Goal: Information Seeking & Learning: Compare options

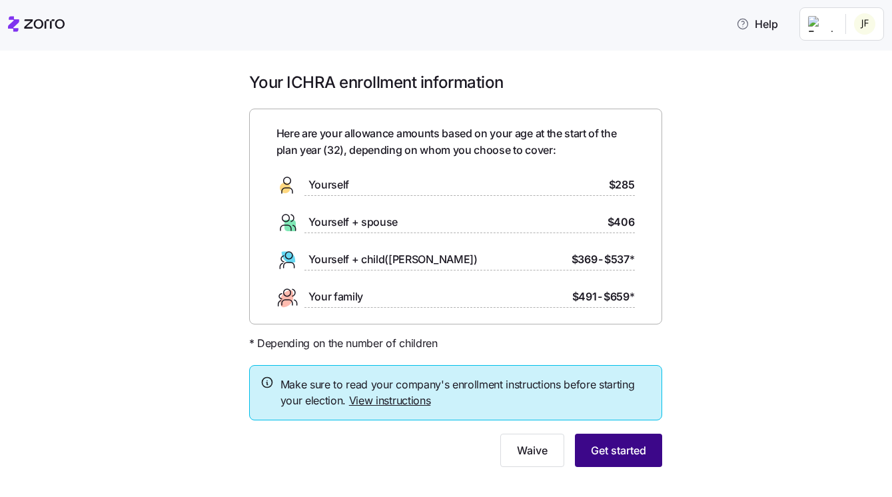
click at [641, 446] on span "Get started" at bounding box center [618, 450] width 55 height 16
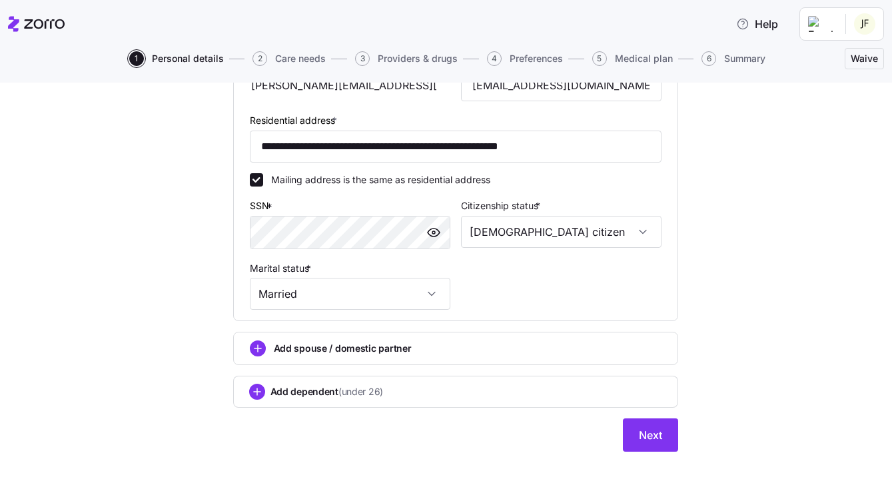
scroll to position [420, 0]
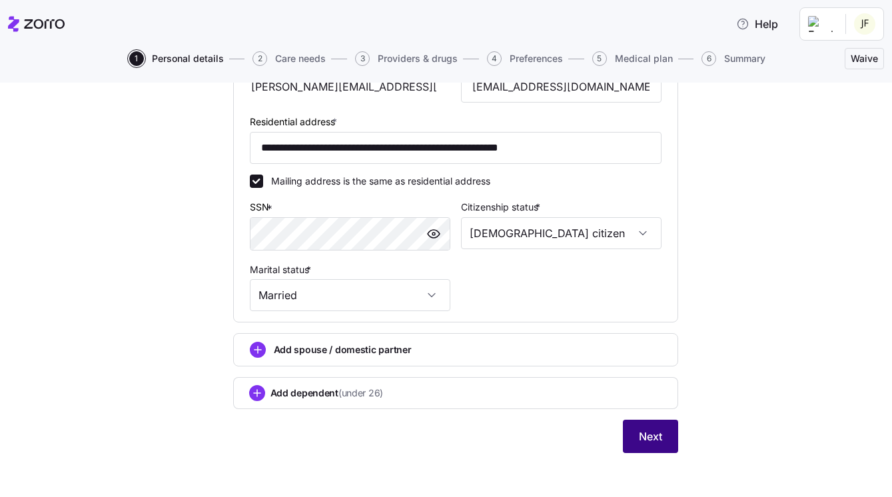
click at [664, 426] on button "Next" at bounding box center [650, 436] width 55 height 33
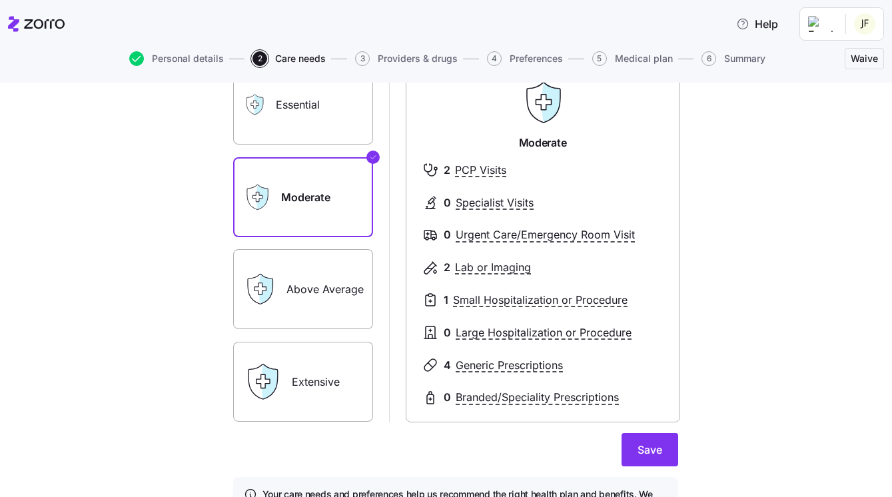
scroll to position [113, 0]
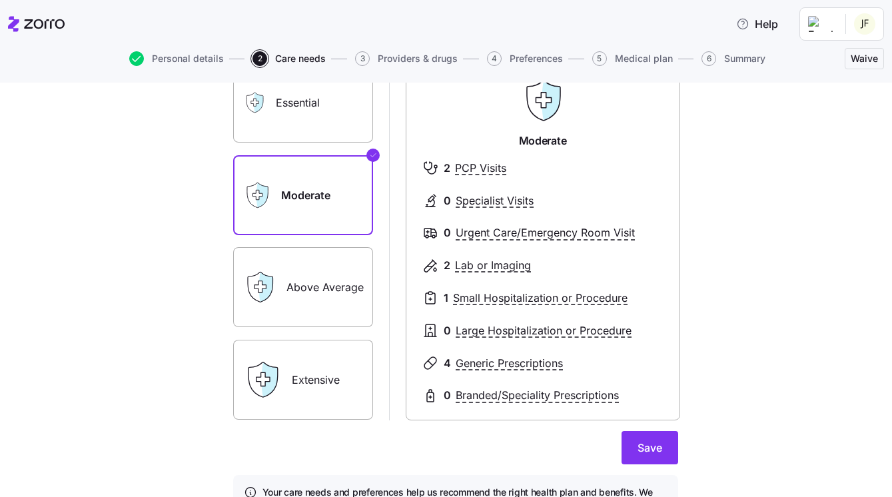
click at [313, 282] on label "Above Average" at bounding box center [303, 287] width 140 height 80
click at [0, 0] on input "Above Average" at bounding box center [0, 0] width 0 height 0
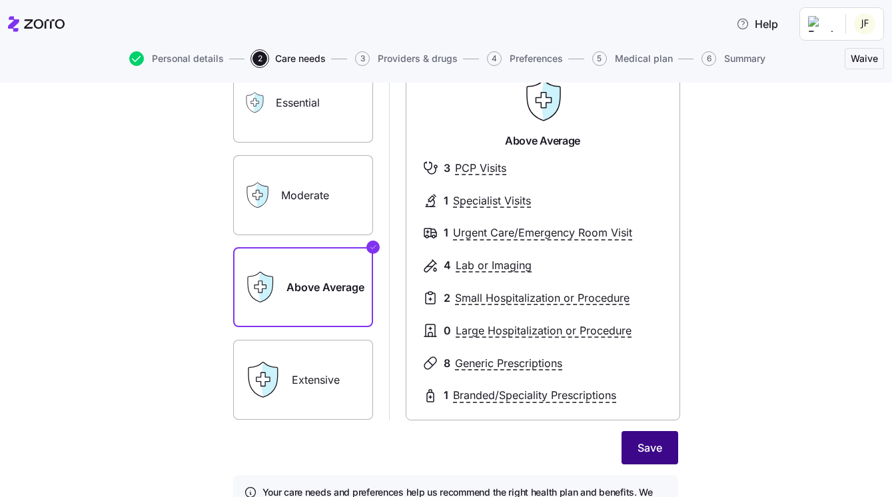
click at [654, 440] on span "Save" at bounding box center [650, 448] width 25 height 16
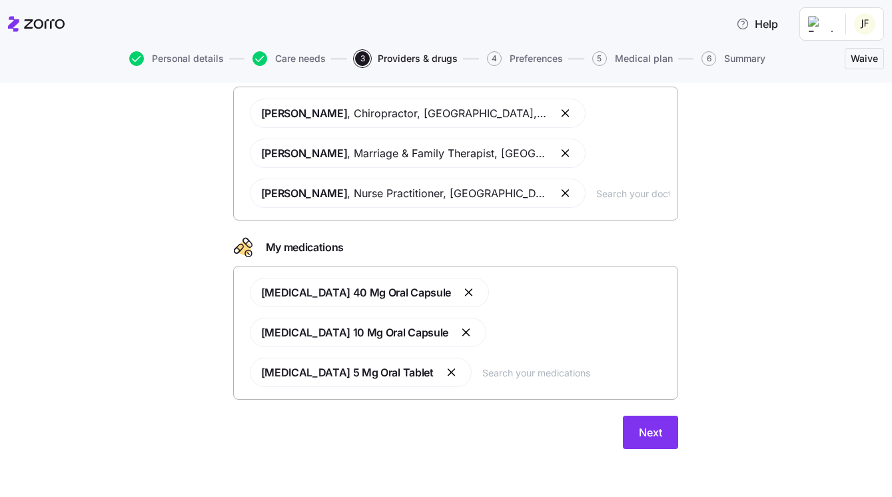
scroll to position [105, 0]
click at [648, 428] on span "Next" at bounding box center [650, 433] width 23 height 16
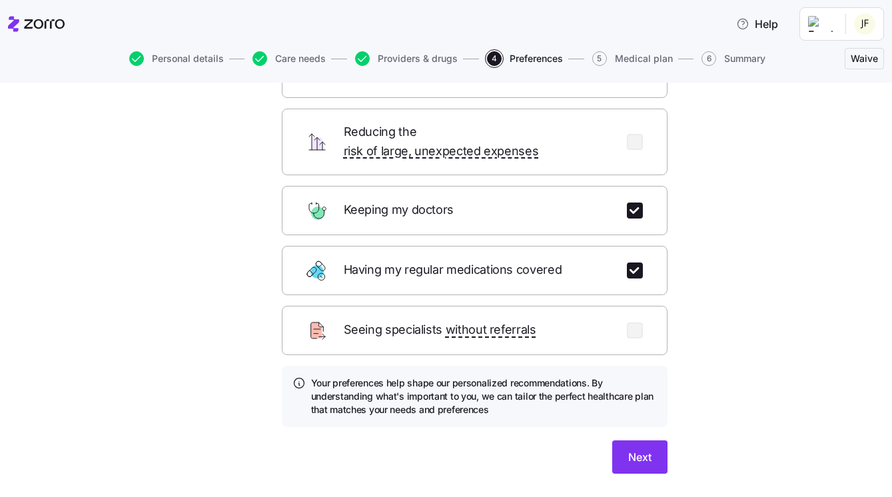
scroll to position [117, 0]
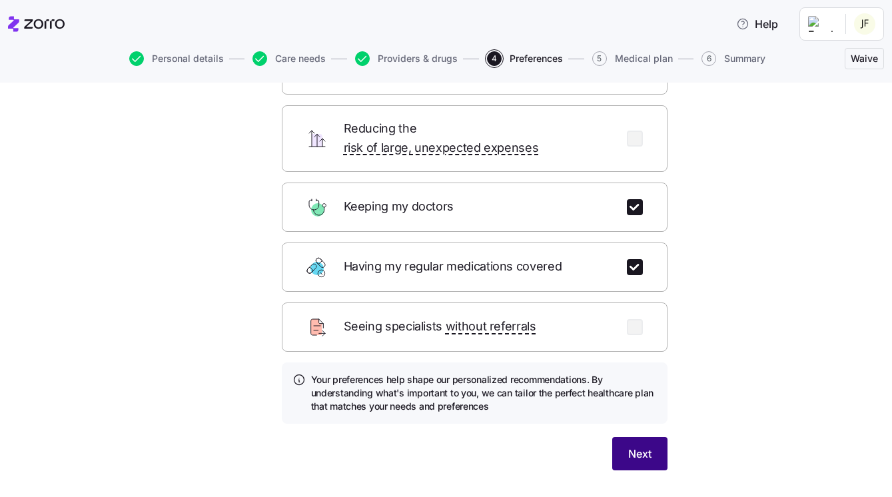
click at [656, 442] on button "Next" at bounding box center [639, 453] width 55 height 33
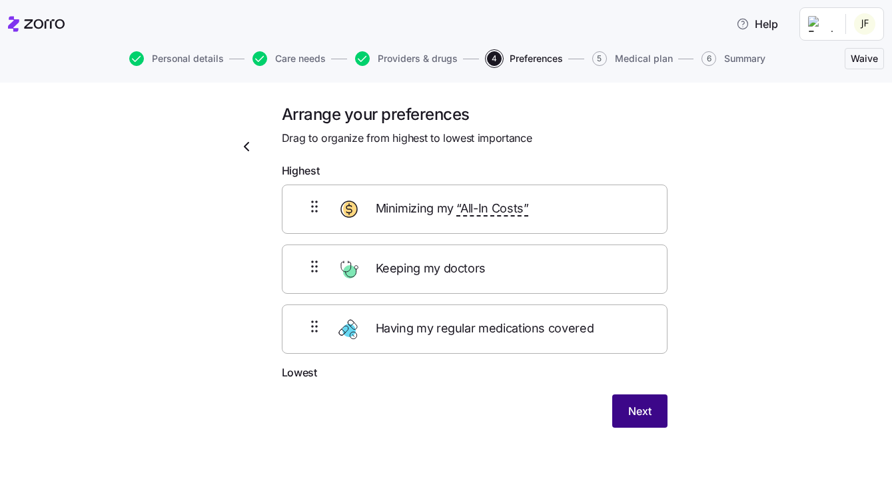
scroll to position [0, 0]
click at [644, 407] on span "Next" at bounding box center [639, 411] width 23 height 16
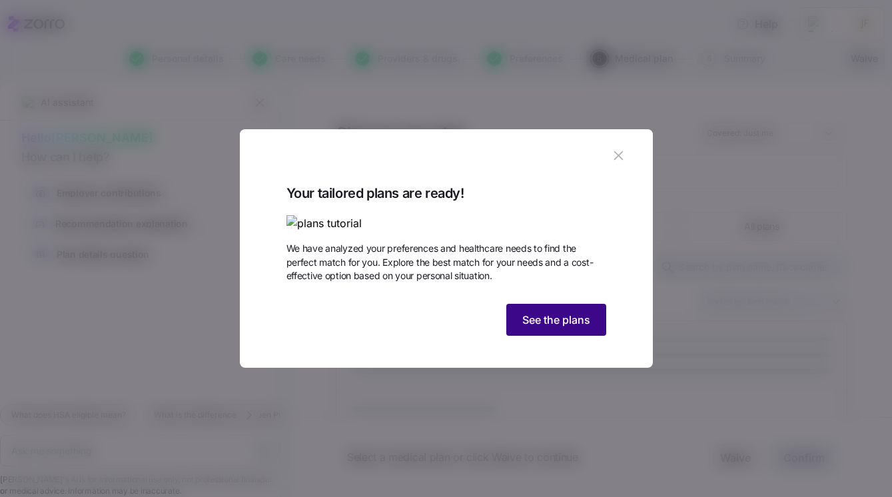
click at [550, 328] on span "See the plans" at bounding box center [556, 320] width 68 height 16
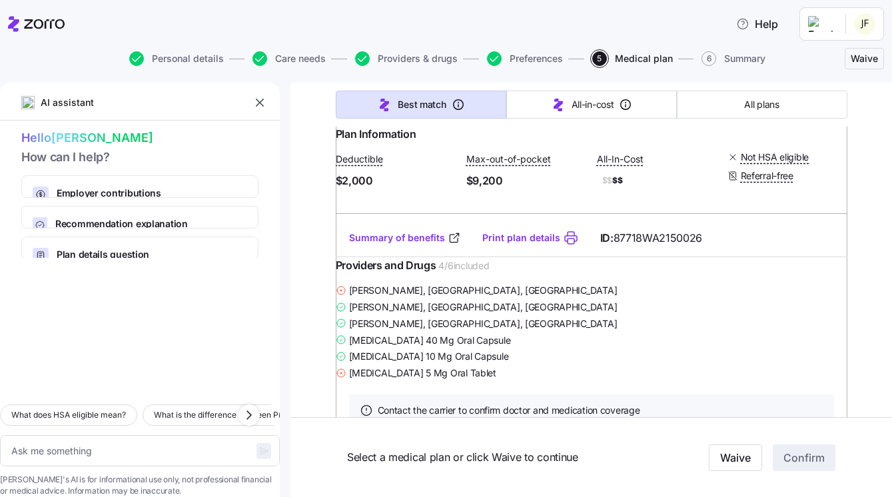
scroll to position [813, 0]
click at [418, 245] on link "Summary of benefits" at bounding box center [405, 238] width 112 height 13
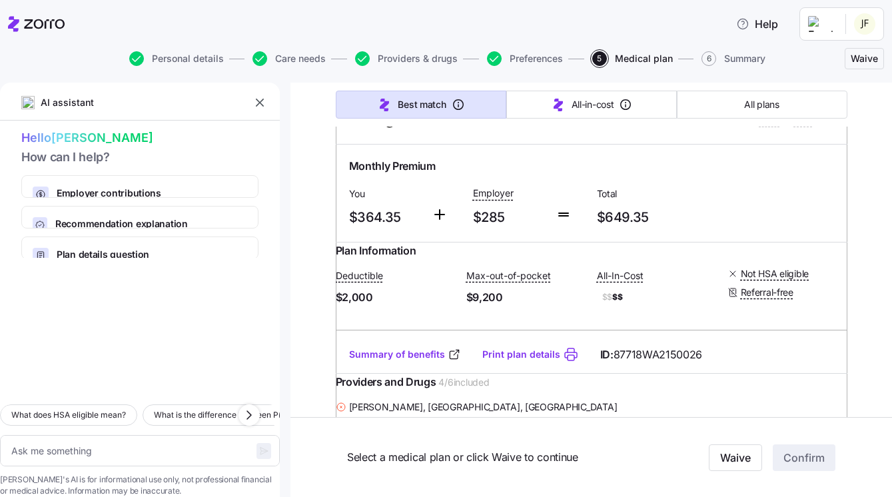
scroll to position [696, 0]
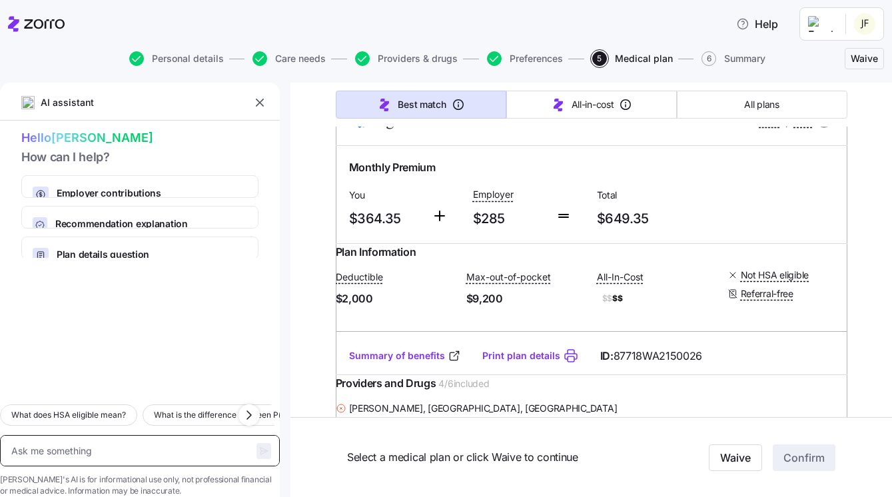
click at [171, 435] on textarea at bounding box center [140, 450] width 280 height 31
type textarea "x"
type textarea "W"
type textarea "x"
type textarea "Wh"
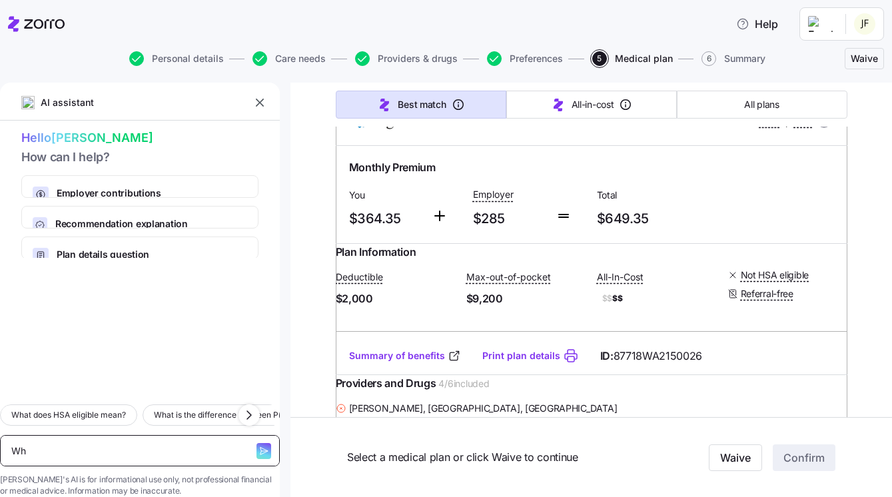
type textarea "x"
type textarea "Wha"
type textarea "x"
type textarea "What"
type textarea "x"
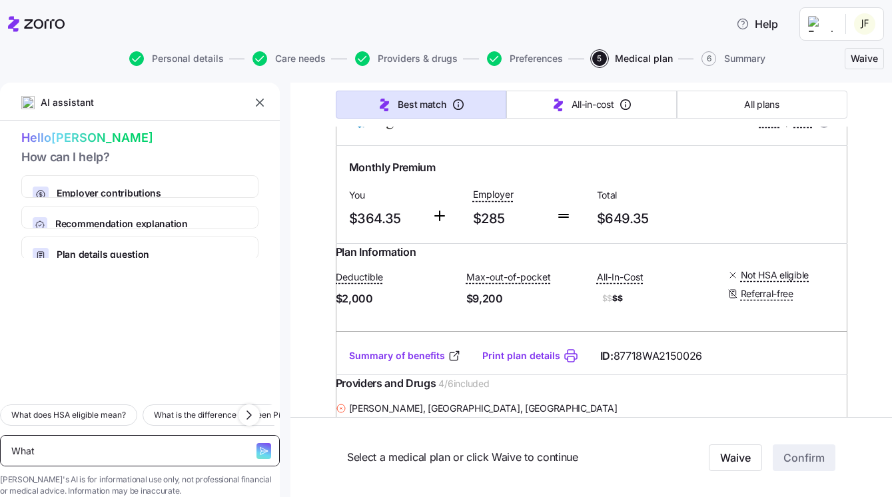
type textarea "What"
type textarea "x"
type textarea "What a"
type textarea "x"
type textarea "What ar"
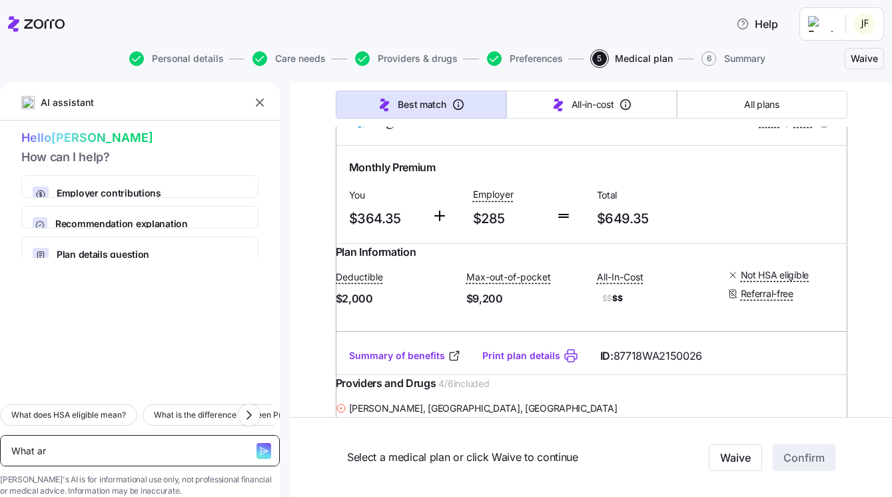
type textarea "x"
type textarea "What are"
type textarea "x"
type textarea "What are"
type textarea "x"
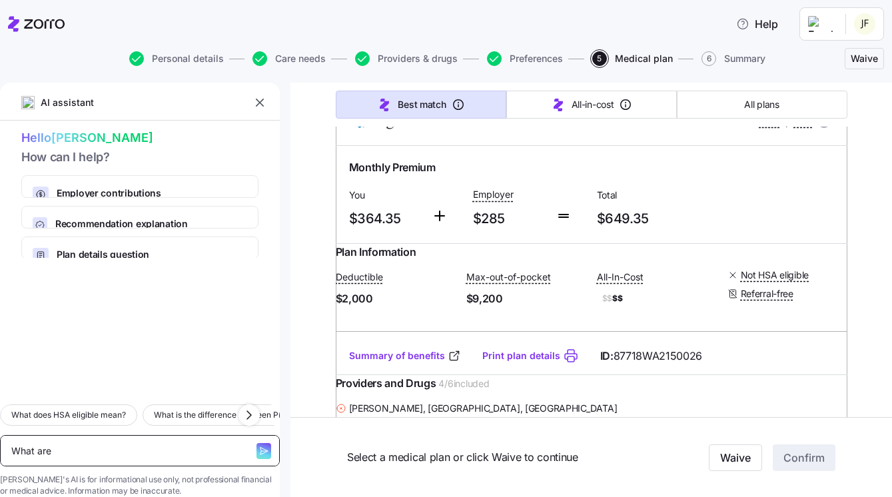
type textarea "What are t"
type textarea "x"
type textarea "What are th"
type textarea "x"
type textarea "What are the"
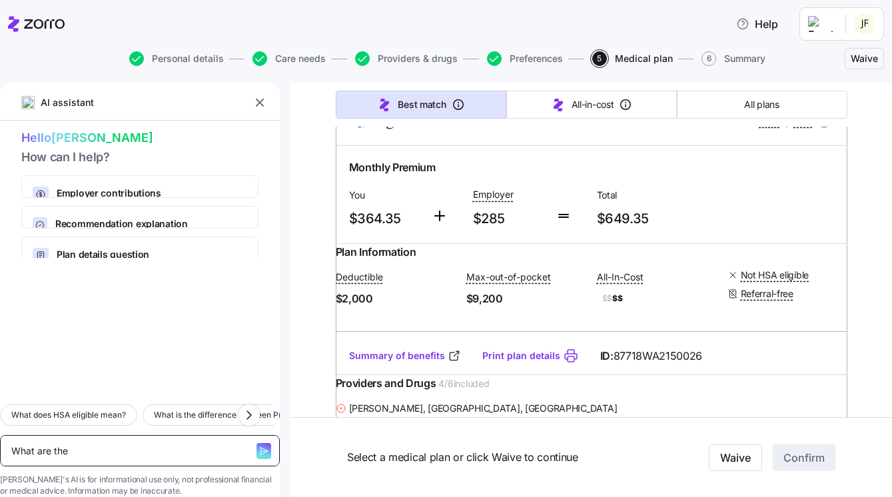
type textarea "x"
type textarea "What are the"
type textarea "x"
type textarea "What are the m"
type textarea "x"
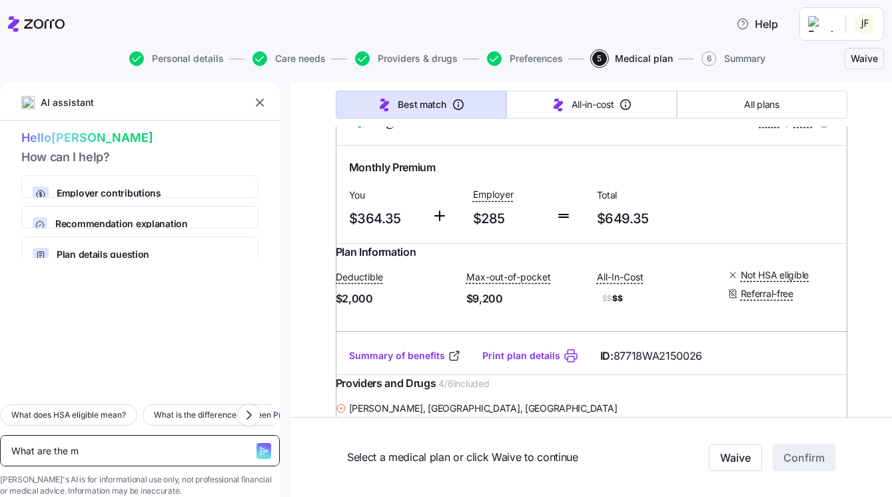
type textarea "What are the ma"
type textarea "x"
type textarea "What are the mai"
type textarea "x"
type textarea "What are the main"
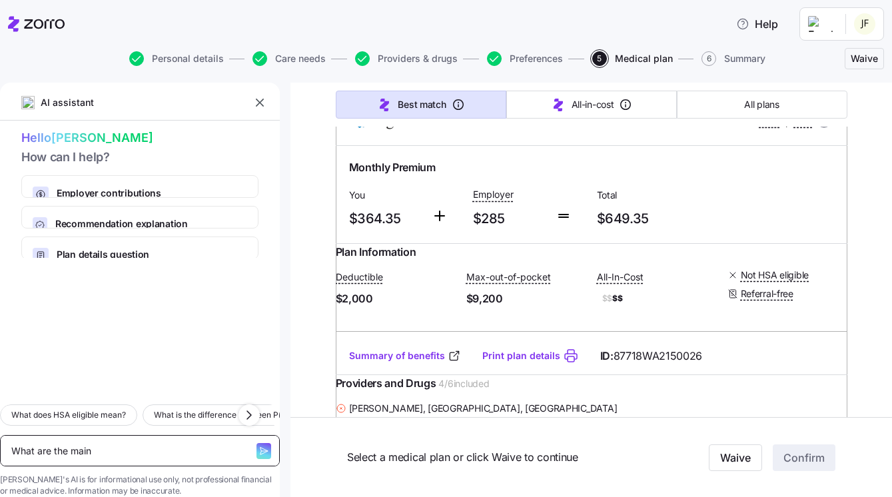
type textarea "x"
type textarea "What are the main"
type textarea "x"
type textarea "What are the main d"
type textarea "x"
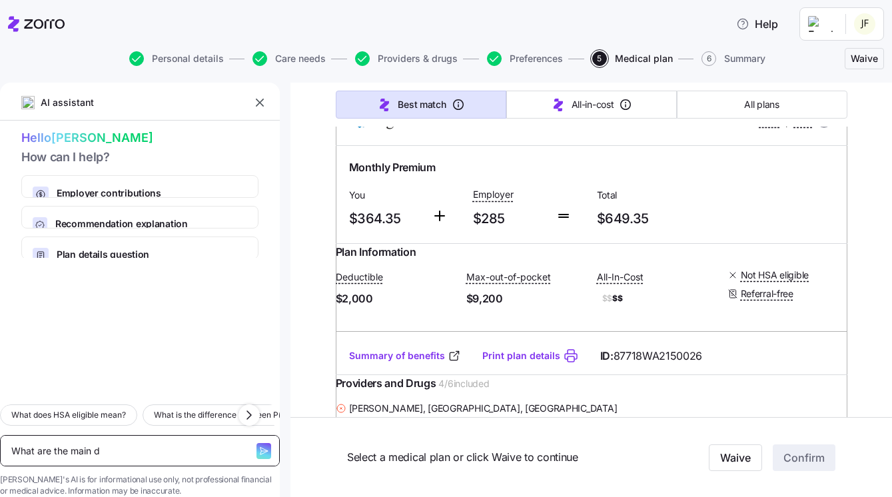
type textarea "What are the main di"
type textarea "x"
type textarea "What are the main dif"
type textarea "x"
type textarea "What are the main diff"
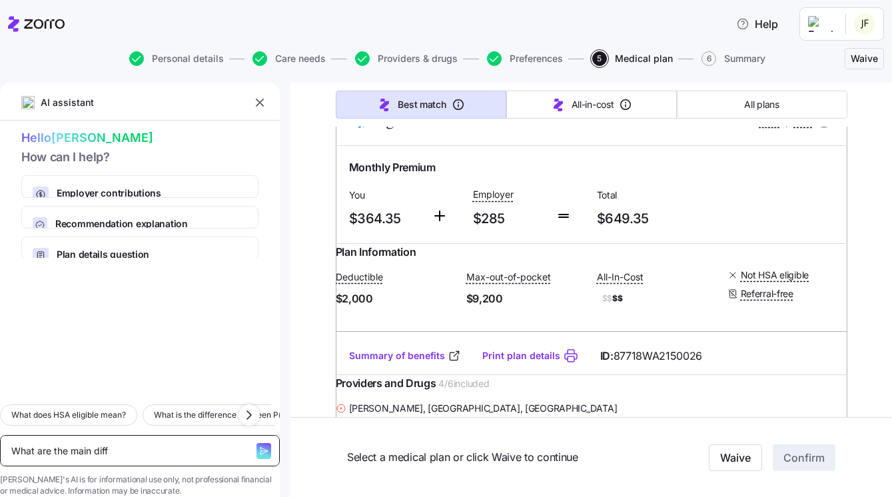
type textarea "x"
type textarea "What are the main diffe"
type textarea "x"
type textarea "What are the main differ"
type textarea "x"
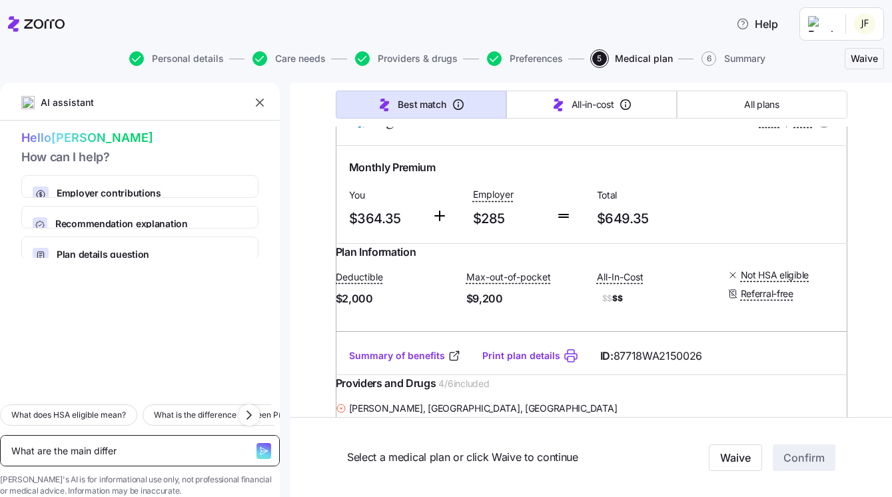
type textarea "What are the main differe"
type textarea "x"
type textarea "What are the main differen"
type textarea "x"
type textarea "What are the main differenc"
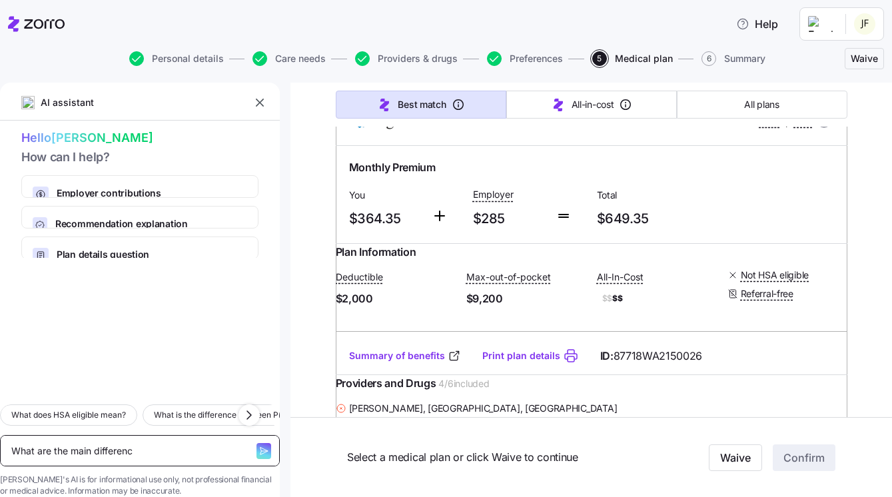
type textarea "x"
type textarea "What are the main difference"
type textarea "x"
type textarea "What are the main differences"
type textarea "x"
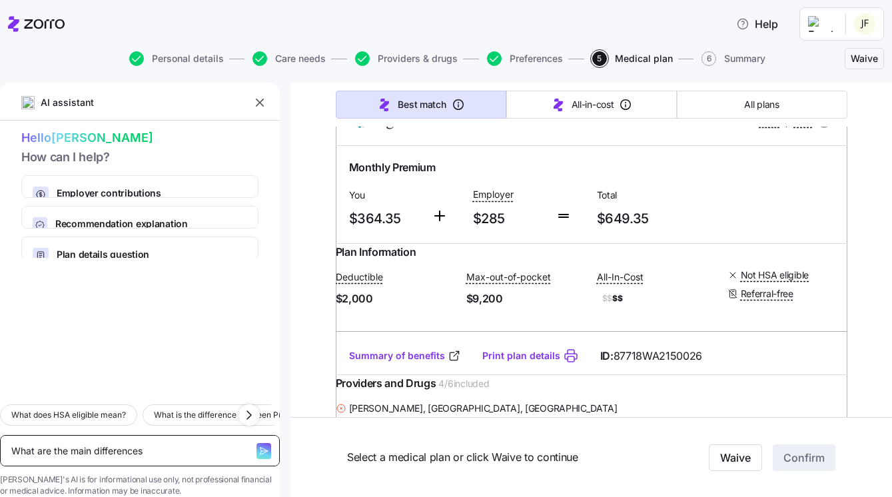
type textarea "What are the main differences"
type textarea "x"
type textarea "What are the main differences b"
type textarea "x"
type textarea "What are the main differences bw"
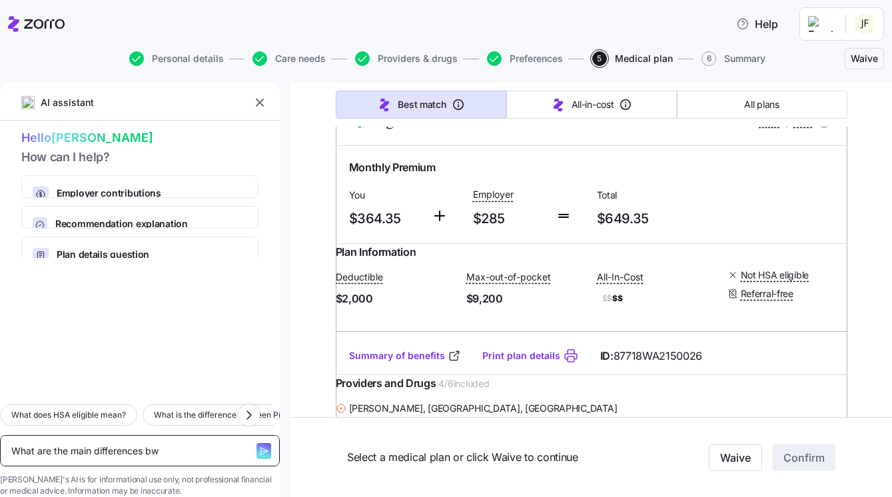
type textarea "x"
type textarea "What are the main differences bwe"
type textarea "x"
type textarea "What are the main differences bw"
type textarea "x"
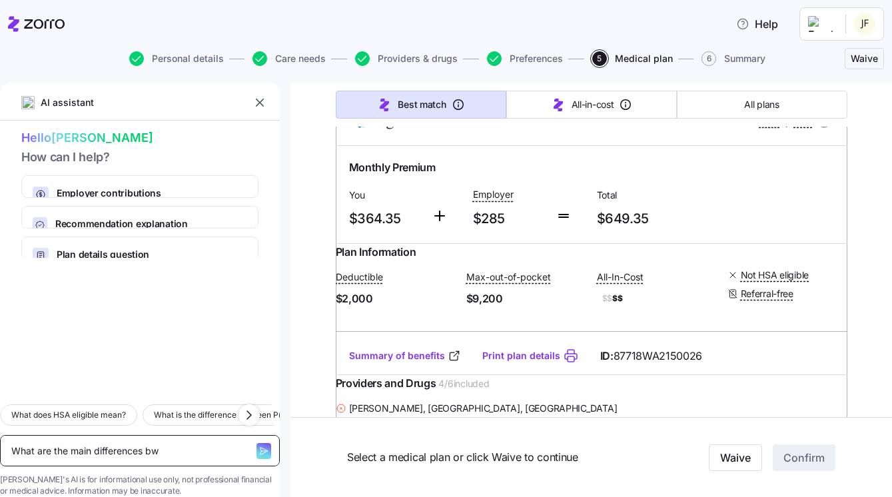
type textarea "What are the main differences b"
type textarea "x"
type textarea "What are the main differences be"
type textarea "x"
type textarea "What are the main differences bew"
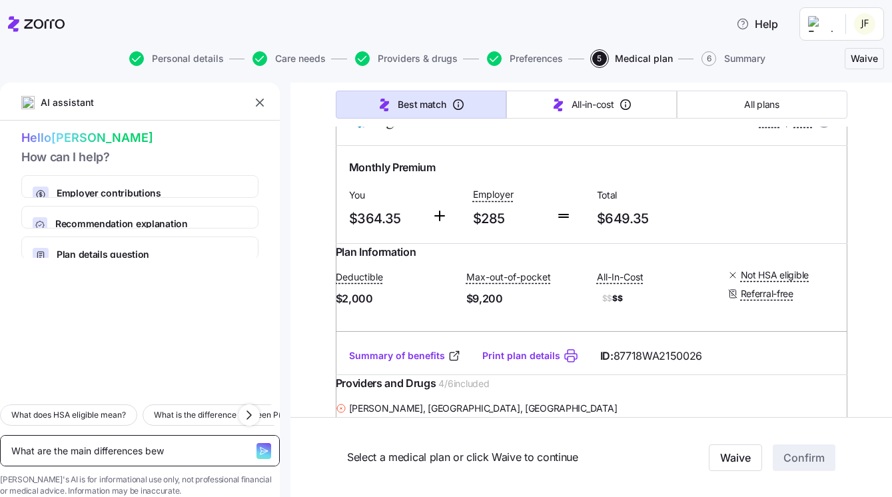
type textarea "x"
type textarea "What are the main differences be"
type textarea "x"
type textarea "What are the main differences bet"
type textarea "x"
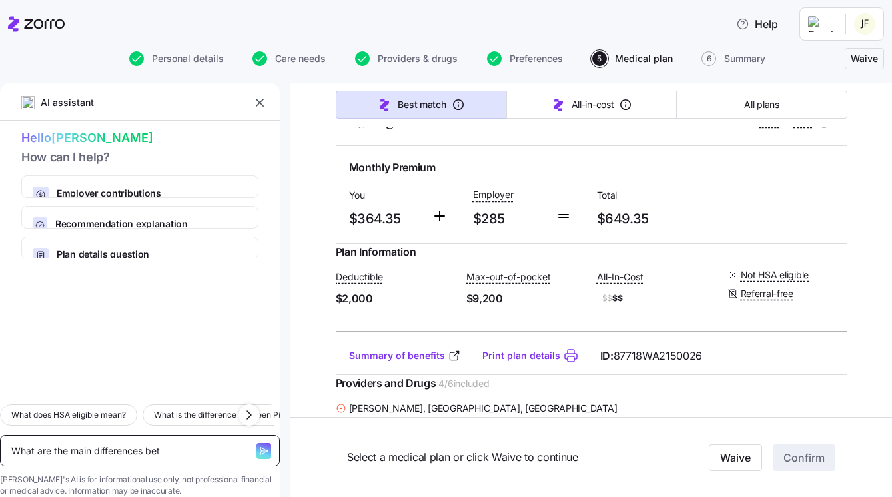
type textarea "What are the main differences betw"
type textarea "x"
type textarea "What are the main differences betwe"
type textarea "x"
type textarea "What are the main differences [PERSON_NAME]"
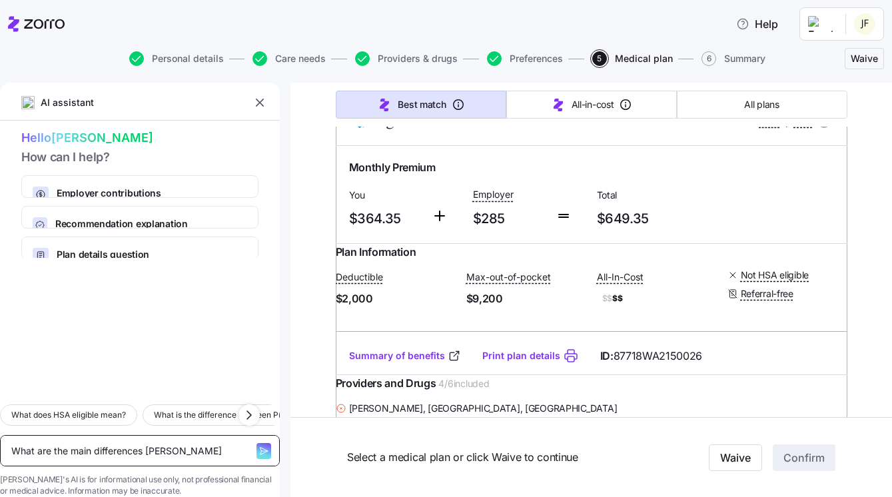
type textarea "x"
type textarea "What are the main differences between"
type textarea "x"
type textarea "What are the main differences between"
type textarea "x"
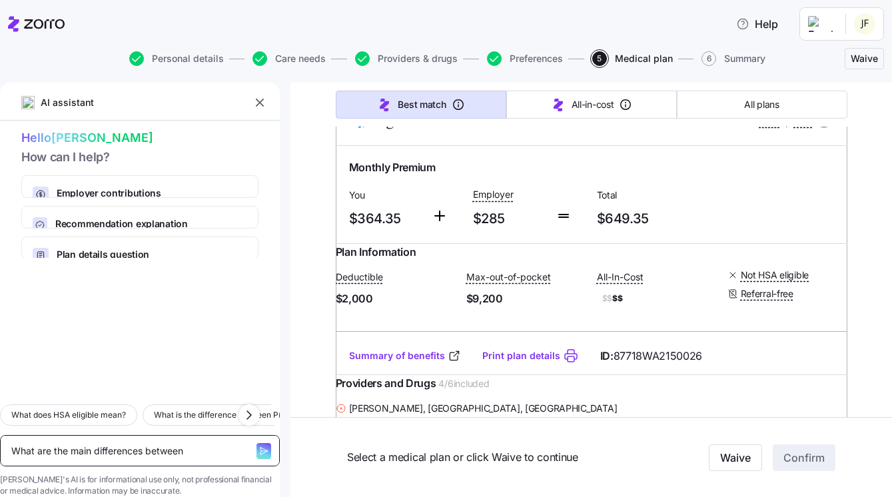
type textarea "What are the main differences between t"
type textarea "x"
type textarea "What are the main differences between th"
type textarea "x"
type textarea "What are the main differences between the"
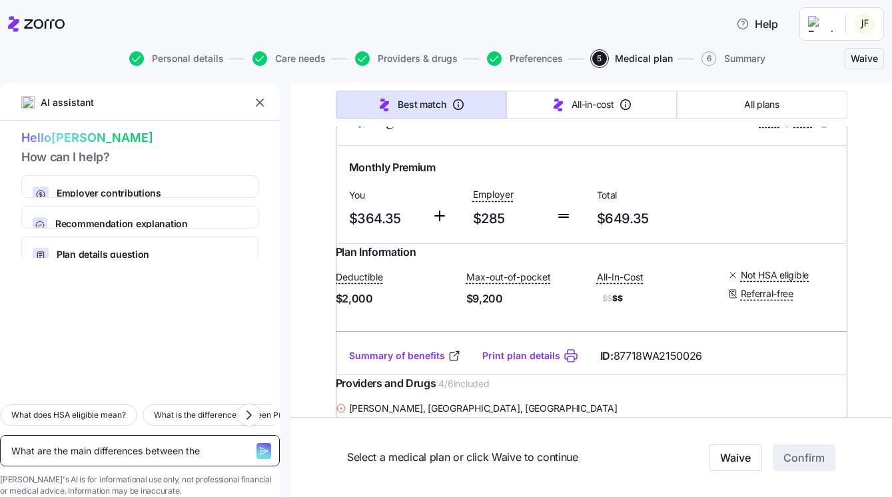
type textarea "x"
type textarea "What are the main differences between the"
type textarea "x"
type textarea "What are the main differences between the R"
type textarea "x"
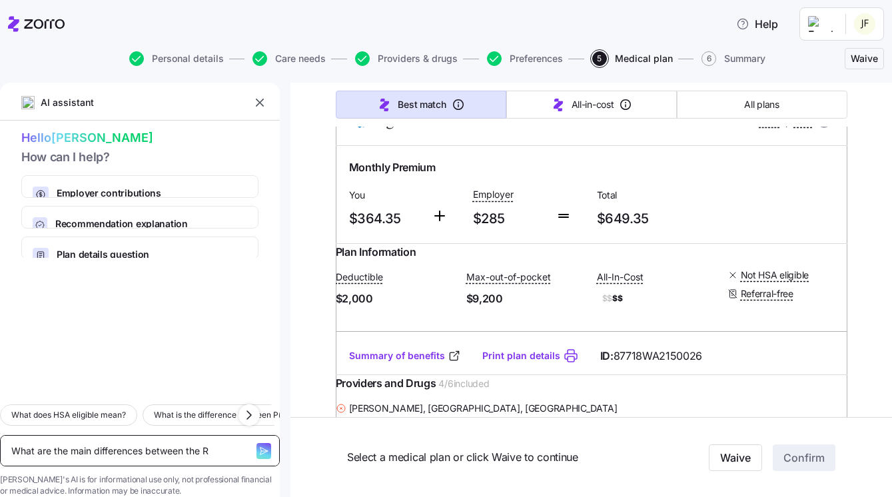
type textarea "What are the main differences between the Re"
type textarea "x"
type textarea "What are the main differences between the Reg"
type textarea "x"
type textarea "What are the main differences between the Rege"
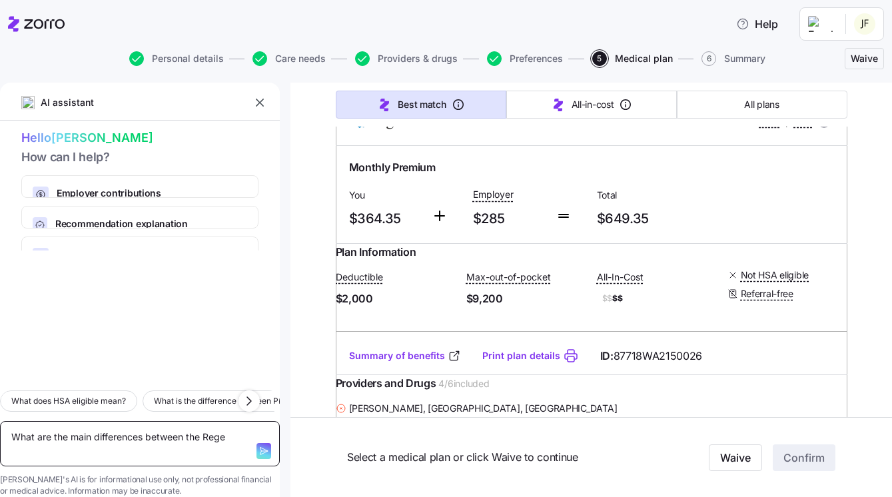
type textarea "x"
type textarea "What are the main differences between the Regen"
type textarea "x"
type textarea "What are the main differences between the Regenc"
type textarea "x"
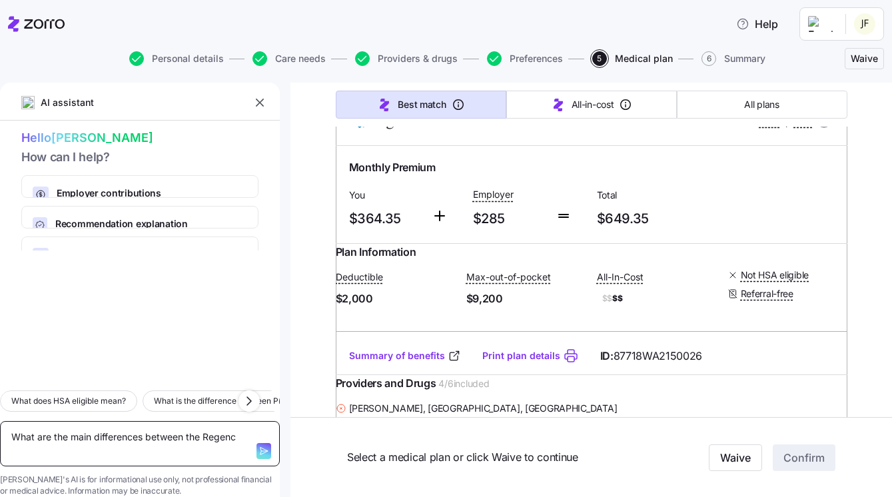
type textarea "What are the main differences between the Regence"
type textarea "x"
type textarea "What are the main differences between the Regence"
type textarea "x"
type textarea "What are the main differences between the Regence G"
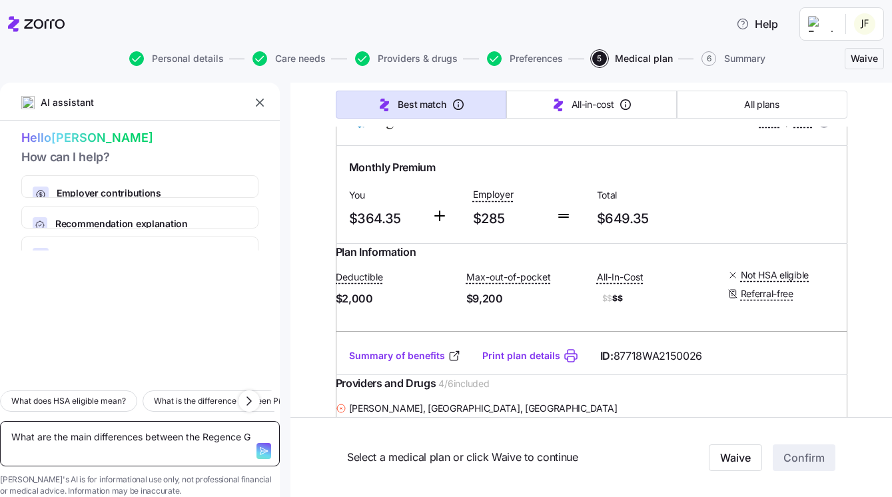
type textarea "x"
type textarea "What are the main differences between the Regence Go"
type textarea "x"
type textarea "What are the main differences between the Regence Gol"
type textarea "x"
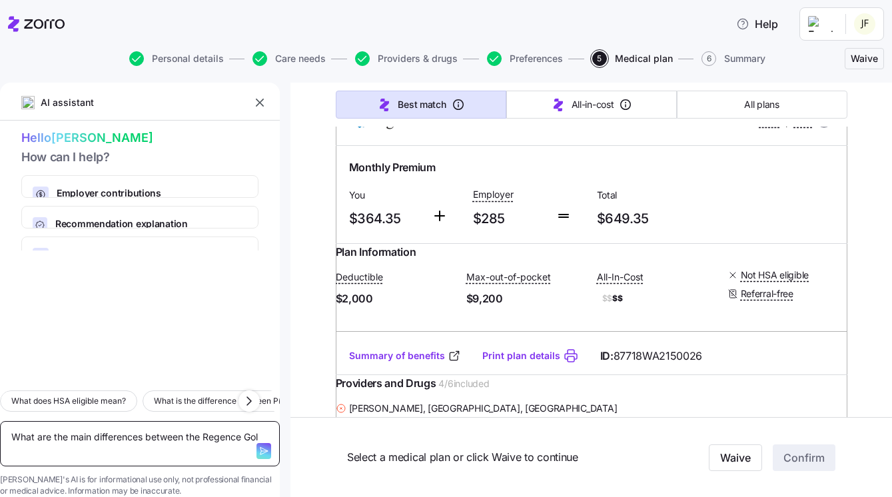
type textarea "What are the main differences between the Regence Gold"
type textarea "x"
type textarea "What are the main differences between the Regence Gold"
type textarea "x"
type textarea "What are the main differences between the Regence Gold 2"
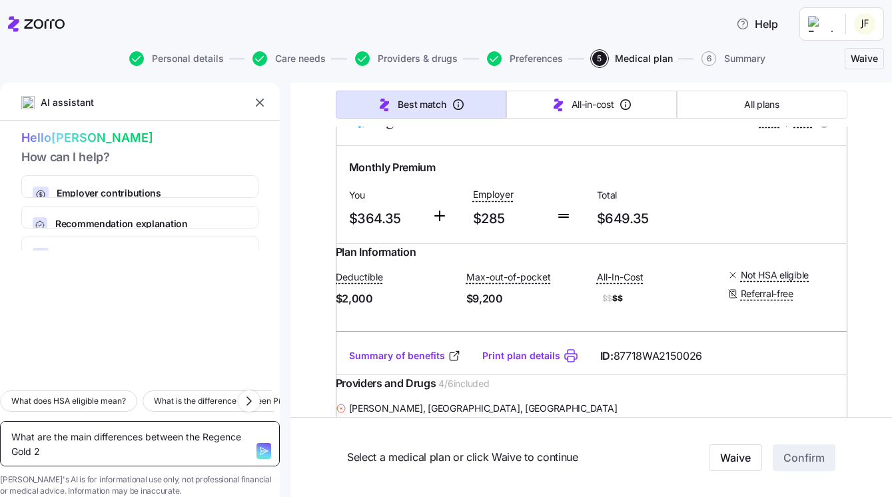
type textarea "x"
type textarea "What are the main differences between the Regence Gold 20"
type textarea "x"
type textarea "What are the main differences between the Regence Gold 200"
type textarea "x"
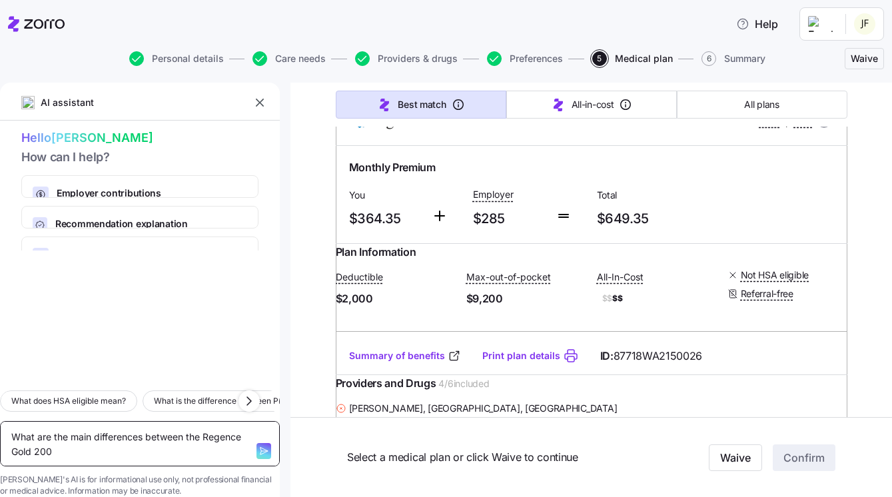
type textarea "What are the main differences between the Regence Gold 2000"
type textarea "x"
type textarea "What are the main differences between the Regence Gold 2000"
type textarea "x"
type textarea "What are the main differences between the Regence Gold 2000 p"
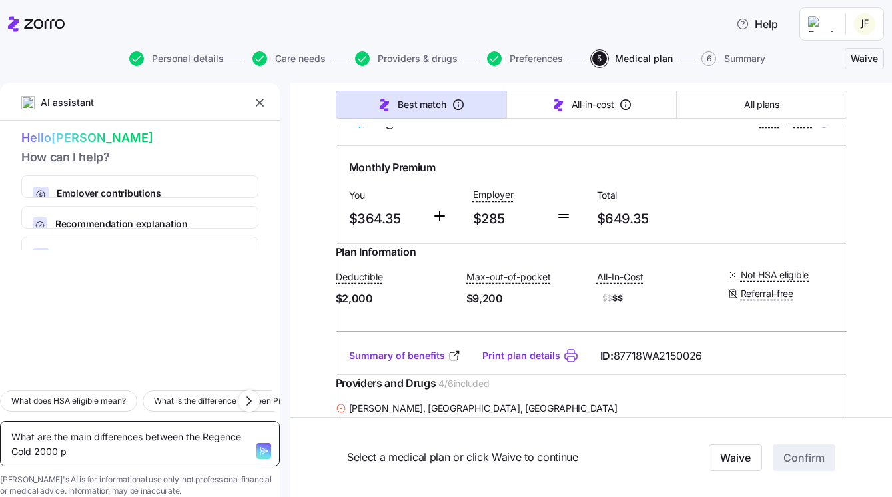
type textarea "x"
type textarea "What are the main differences between the Regence Gold 2000 pl"
type textarea "x"
type textarea "What are the main differences between the Regence Gold 2000 pla"
type textarea "x"
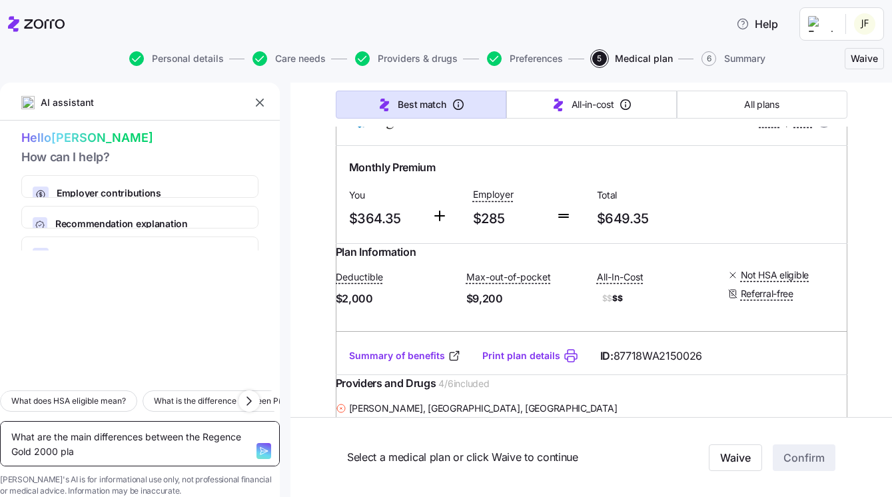
type textarea "What are the main differences between the Regence Gold 2000 plan"
type textarea "x"
type textarea "What are the main differences between the Regence Gold 2000 plan"
type textarea "x"
type textarea "What are the main differences between the Regence Gold 2000 plan a"
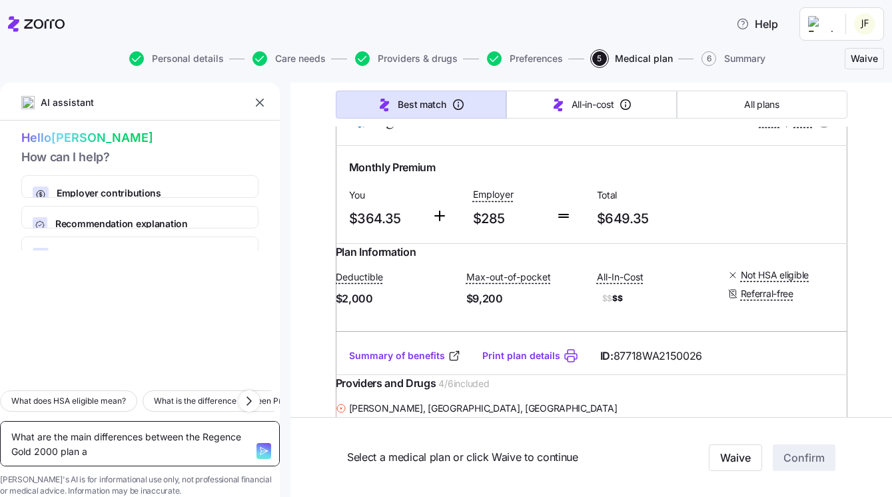
type textarea "x"
type textarea "What are the main differences between the Regence Gold 2000 plan an"
type textarea "x"
type textarea "What are the main differences between the Regence Gold 2000 plan and"
type textarea "x"
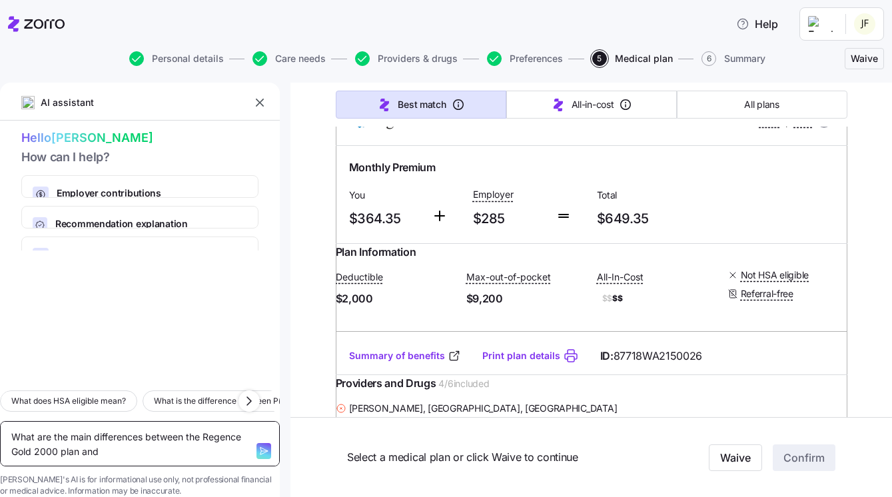
type textarea "What are the main differences between the Regence Gold 2000 plan and"
type textarea "x"
type textarea "What are the main differences between the Regence Gold 2000 plan and t"
type textarea "x"
type textarea "What are the main differences between the Regence Gold 2000 plan and th"
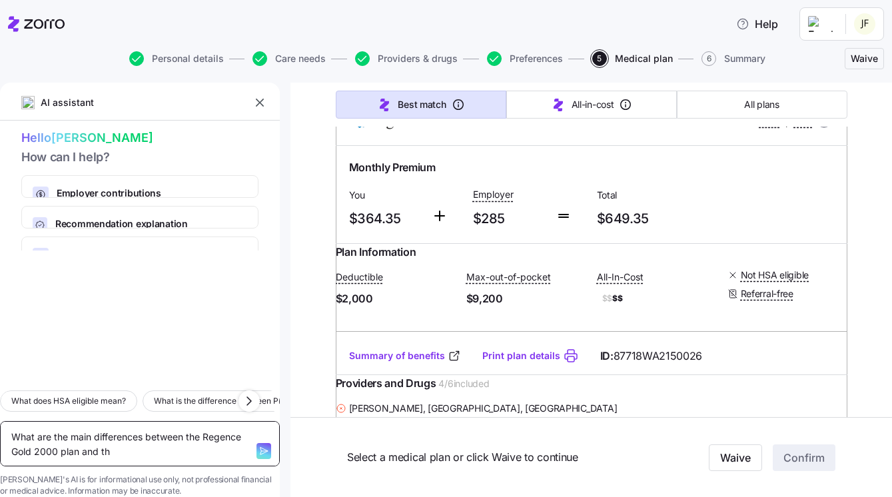
type textarea "x"
type textarea "What are the main differences between the Regence Gold 2000 plan and the"
type textarea "x"
type textarea "What are the main differences between the Regence Gold 2000 plan and the"
type textarea "x"
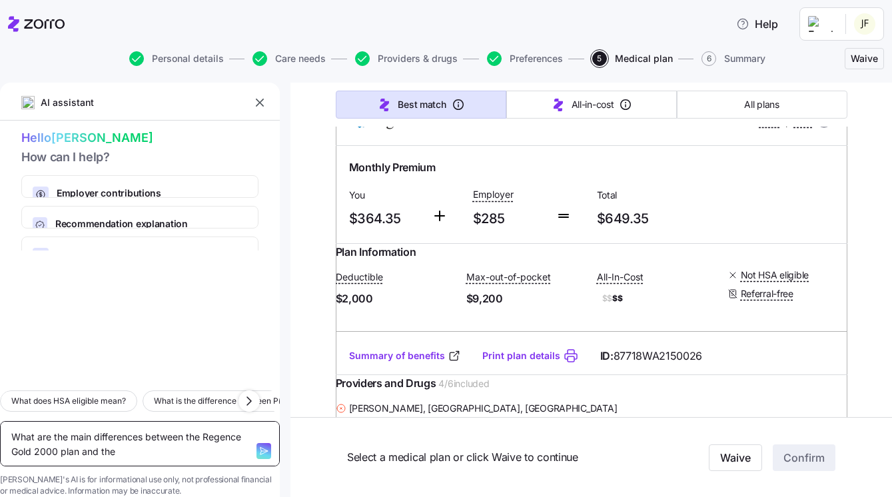
type textarea "What are the main differences between the Regence Gold 2000 plan and the R"
type textarea "x"
type textarea "What are the main differences between the Regence Gold 2000 plan and the Re"
type textarea "x"
type textarea "What are the main differences between the Regence Gold 2000 plan and the Reg"
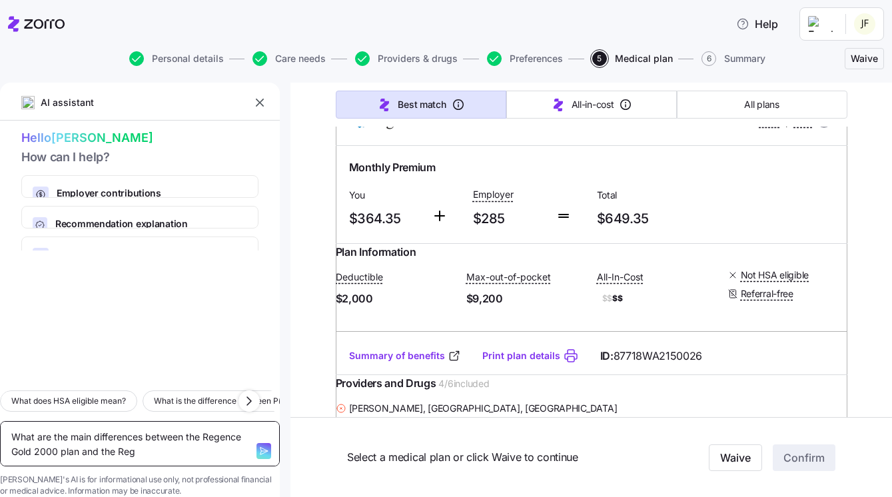
type textarea "x"
type textarea "What are the main differences between the Regence Gold 2000 plan and the Rege"
type textarea "x"
type textarea "What are the main differences between the Regence Gold 2000 plan and the Regen"
type textarea "x"
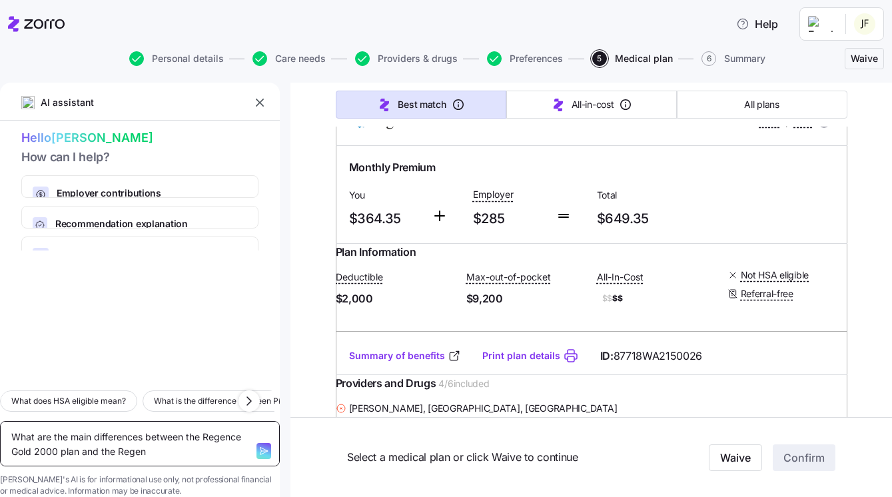
type textarea "What are the main differences between the Regence Gold 2000 plan and the Regenc"
type textarea "x"
type textarea "What are the main differences between the Regence Gold 2000 plan and the Regence"
type textarea "x"
type textarea "What are the main differences between the Regence Gold 2000 plan and the Regence"
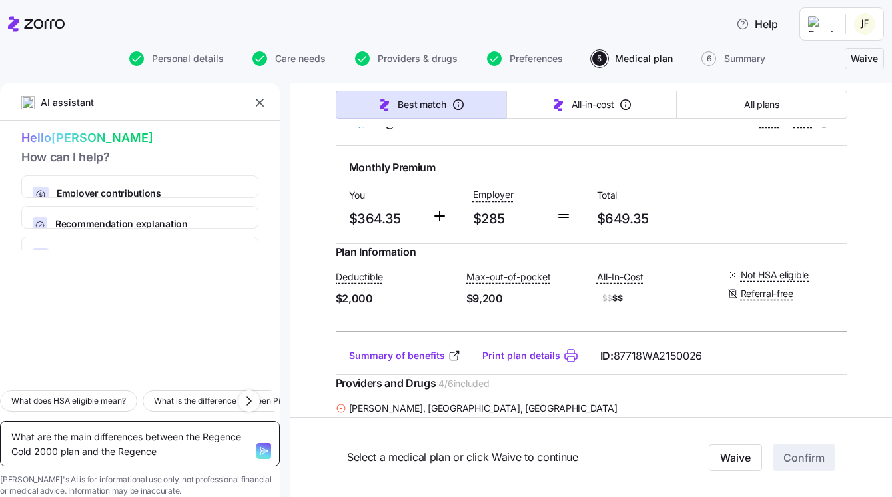
type textarea "x"
type textarea "What are the main differences between the Regence Gold 2000 plan and the Regenc…"
type textarea "x"
type textarea "What are the main differences between the Regence Gold 2000 plan and the Regenc…"
type textarea "x"
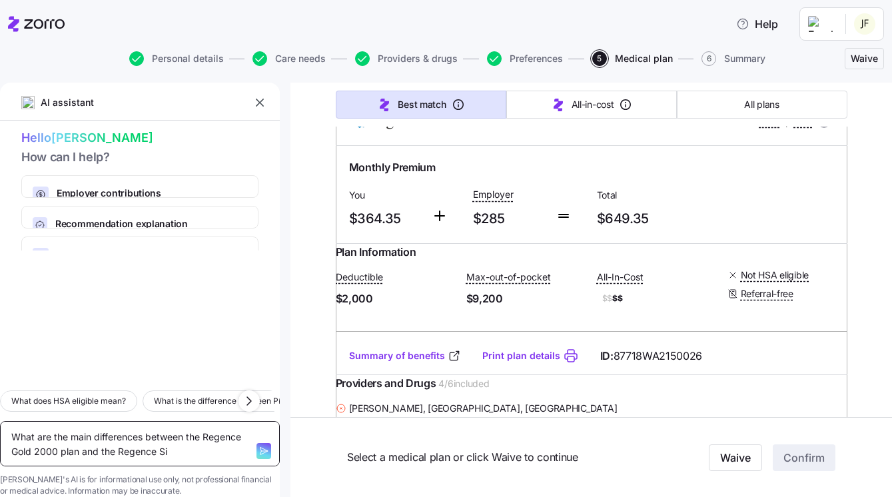
type textarea "What are the main differences between the Regence Gold 2000 plan and the Regenc…"
type textarea "x"
type textarea "What are the main differences between the Regence Gold 2000 plan and the Regenc…"
type textarea "x"
type textarea "What are the main differences between the Regence Gold 2000 plan and the Regenc…"
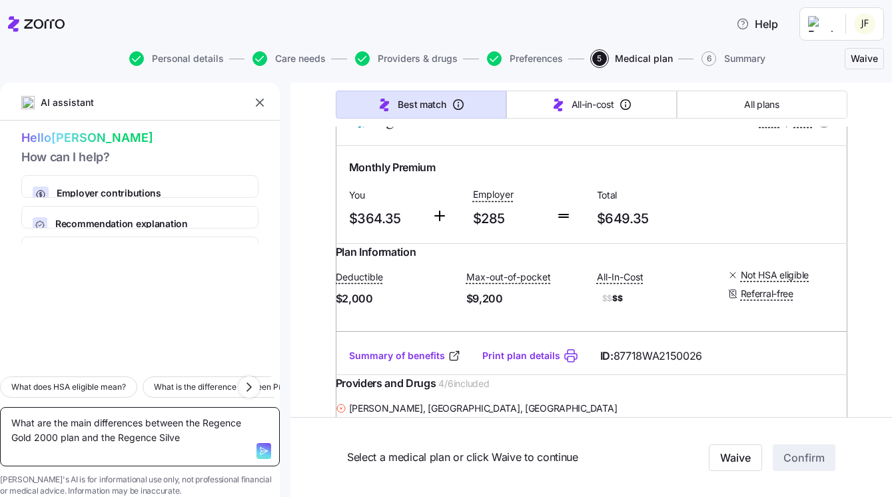
type textarea "x"
type textarea "What are the main differences between the Regence Gold 2000 plan and the Regenc…"
type textarea "x"
type textarea "What are the main differences between the Regence Gold 2000 plan and the Regenc…"
type textarea "x"
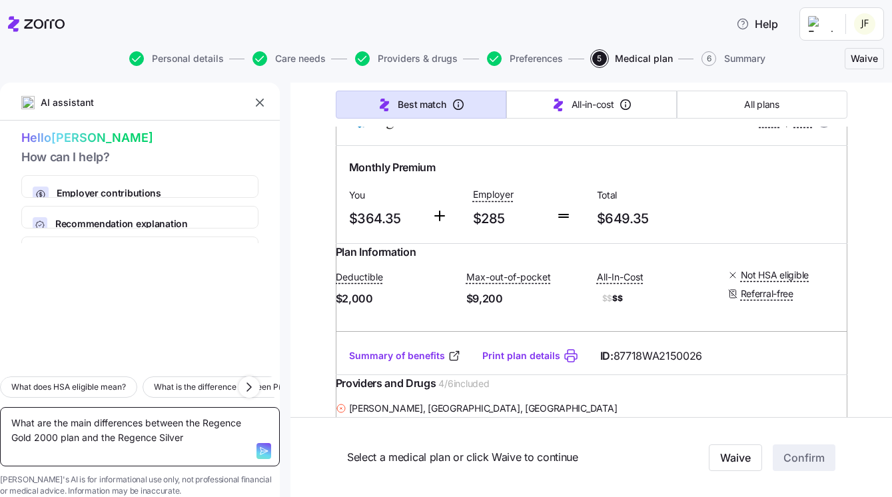
type textarea "What are the main differences between the Regence Gold 2000 plan and the Regenc…"
type textarea "x"
type textarea "What are the main differences between the Regence Gold 2000 plan and the Regenc…"
type textarea "x"
type textarea "What are the main differences between the Regence Gold 2000 plan and the Regenc…"
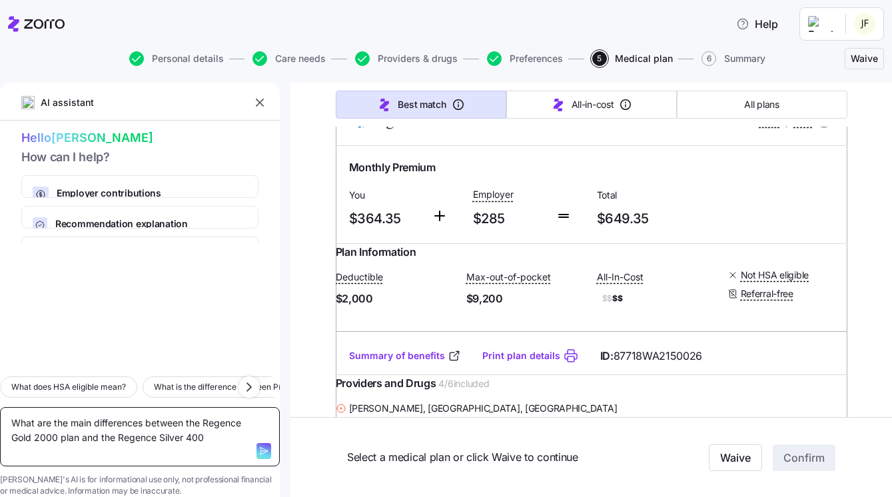
type textarea "x"
type textarea "What are the main differences between the Regence Gold 2000 plan and the Regenc…"
type textarea "x"
type textarea "What are the main differences between the Regence Gold 2000 plan and the Regenc…"
type textarea "x"
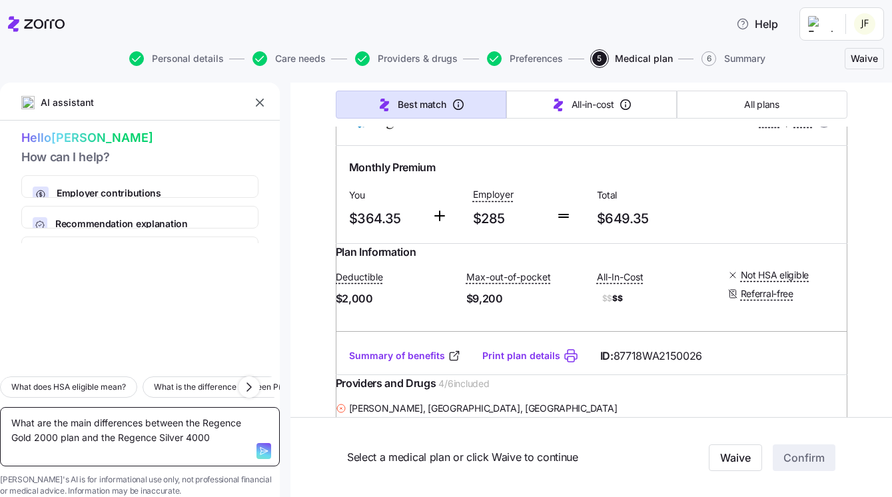
type textarea "What are the main differences between the Regence Gold 2000 plan and the Regenc…"
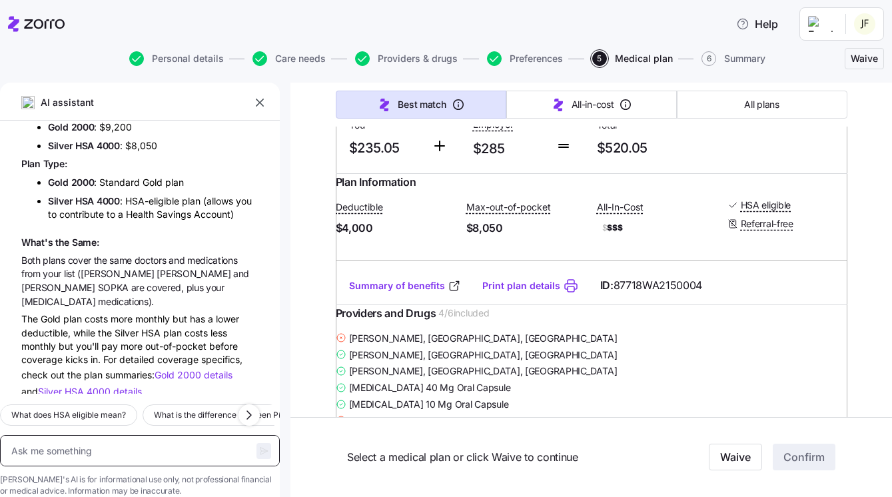
scroll to position [1712, 0]
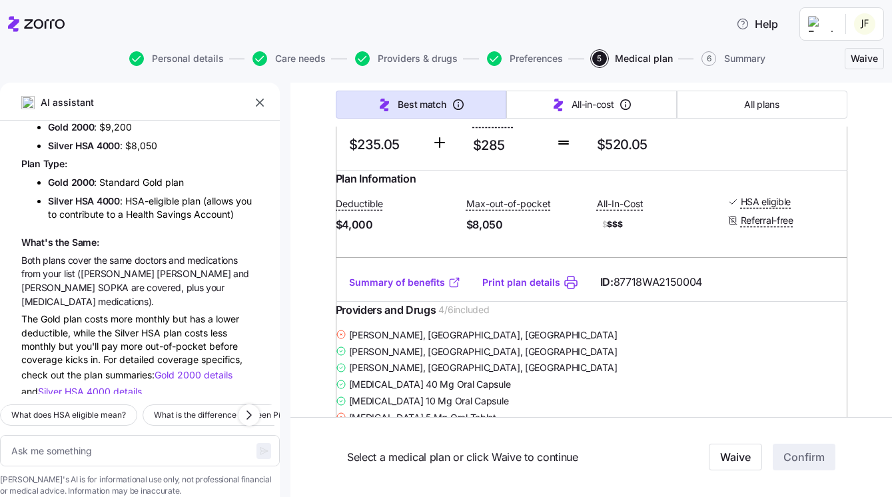
click at [428, 289] on link "Summary of benefits" at bounding box center [405, 282] width 112 height 13
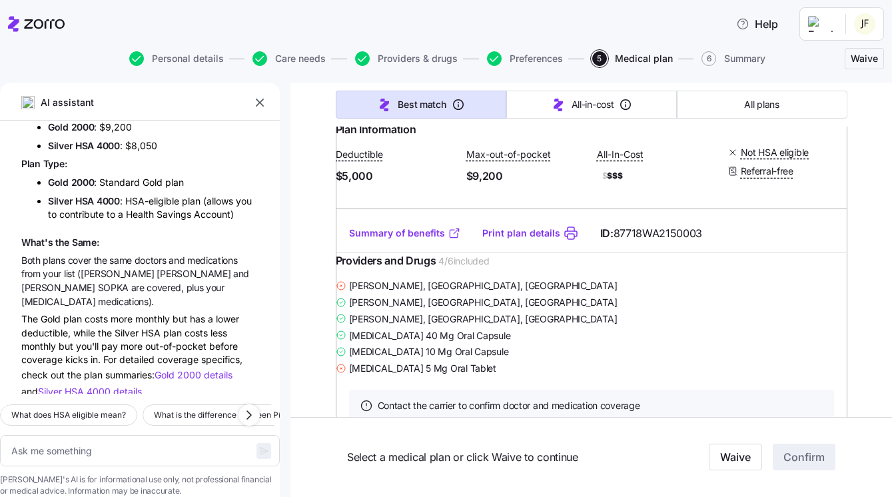
scroll to position [2258, 0]
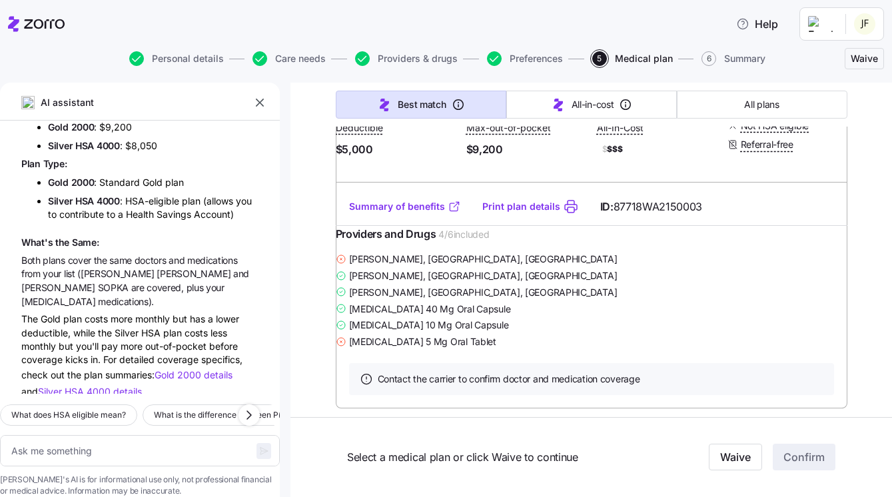
click at [412, 213] on link "Summary of benefits" at bounding box center [405, 206] width 112 height 13
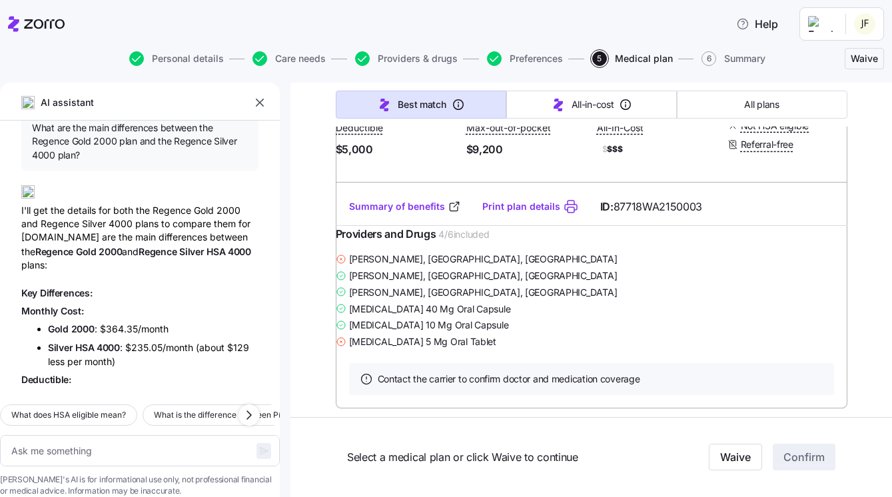
scroll to position [6, 0]
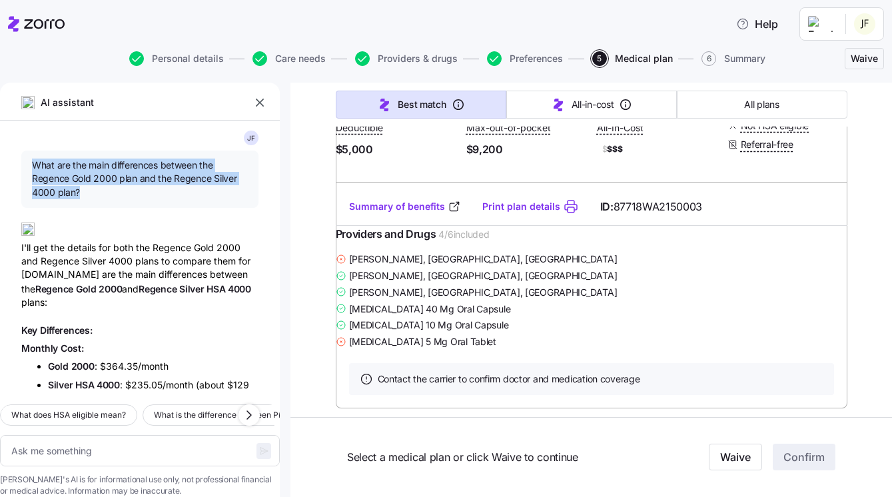
drag, startPoint x: 92, startPoint y: 192, endPoint x: 26, endPoint y: 166, distance: 70.9
click at [26, 166] on div "What are the main differences between the Regence Gold 2000 plan and the Regenc…" at bounding box center [139, 179] width 237 height 57
copy span "What are the main differences between the Regence Gold 2000 plan and the Regenc…"
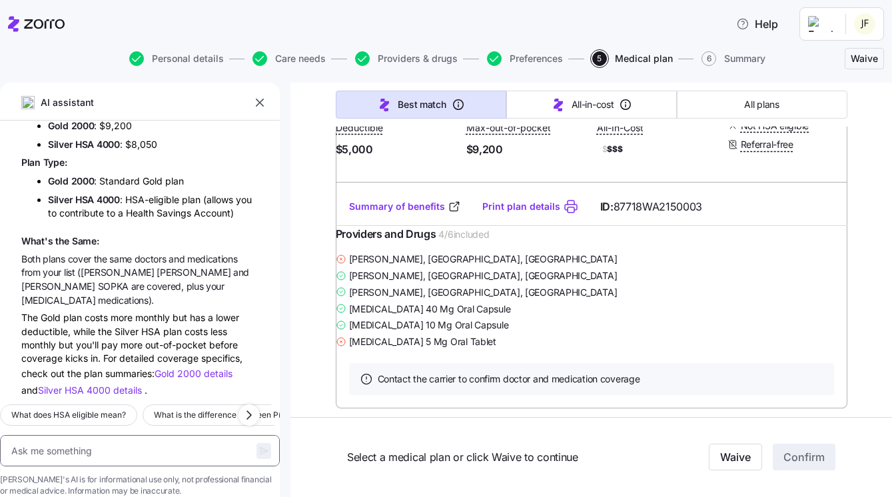
scroll to position [383, 0]
click at [121, 435] on textarea at bounding box center [140, 450] width 280 height 31
paste textarea "What are the main differences between the Regence Gold 2000 plan and the Regenc…"
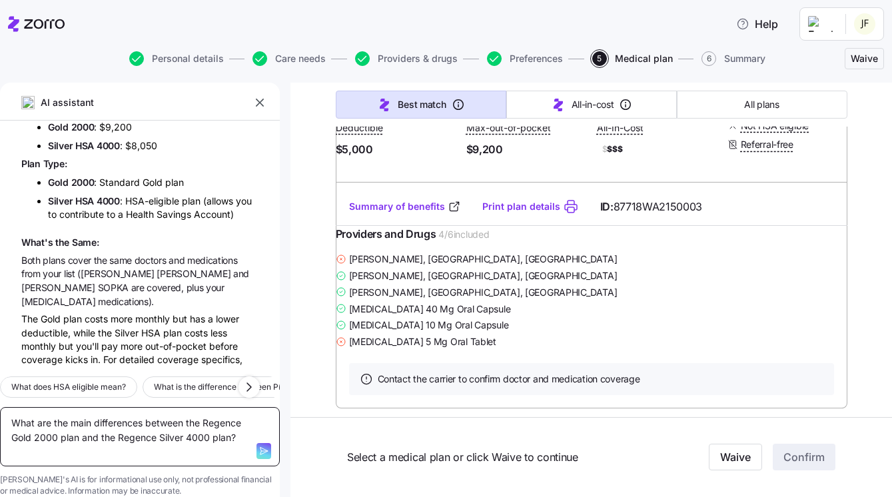
click at [66, 431] on textarea "What are the main differences between the Regence Gold 2000 plan and the Regenc…" at bounding box center [140, 436] width 280 height 59
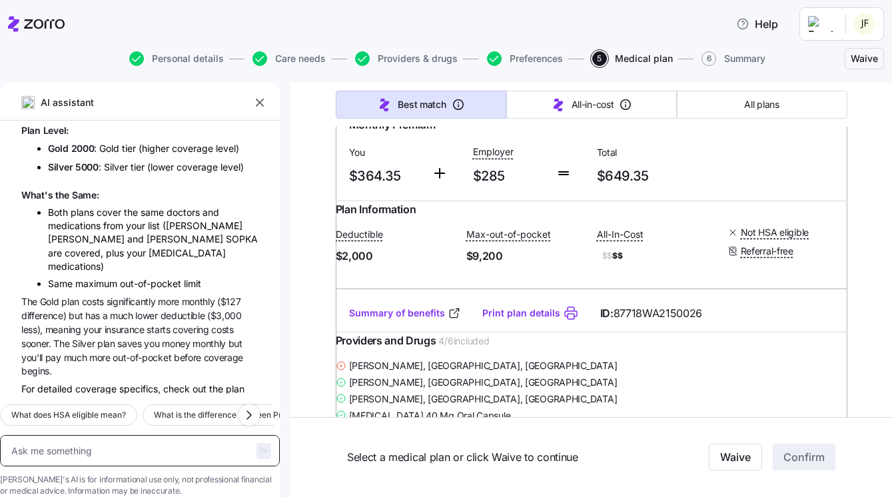
scroll to position [745, 0]
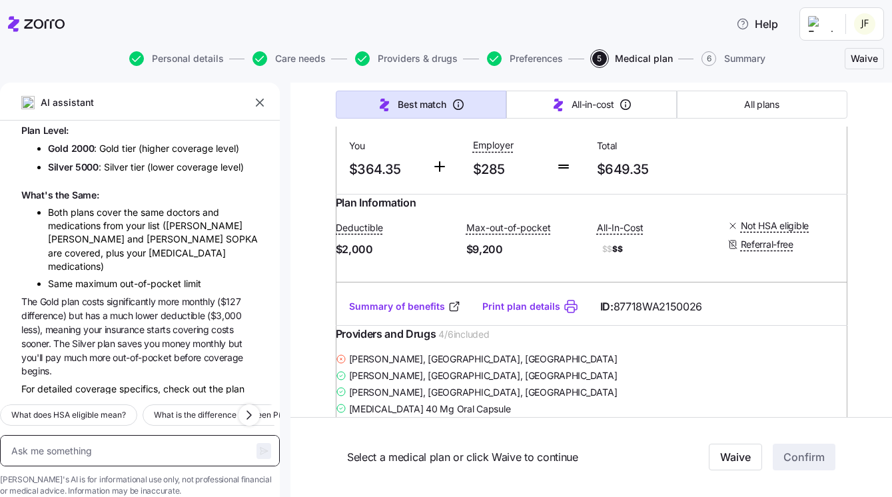
click at [146, 435] on textarea at bounding box center [140, 450] width 280 height 31
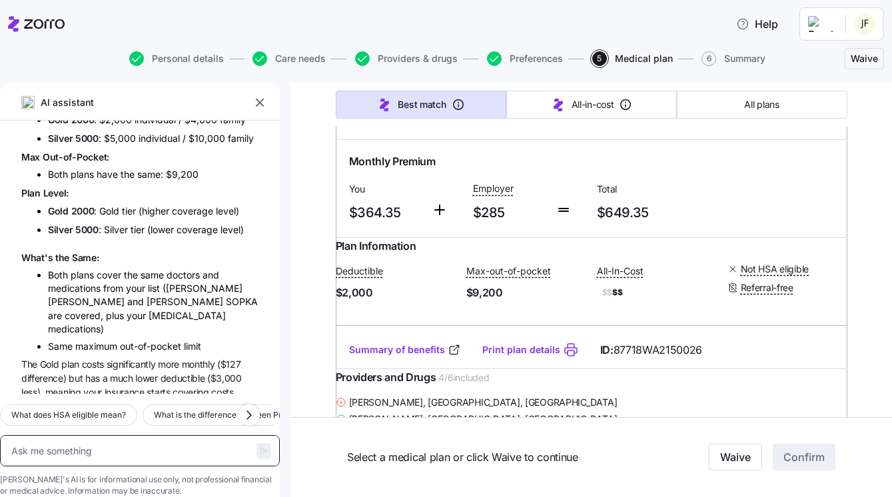
scroll to position [964, 0]
drag, startPoint x: 47, startPoint y: 279, endPoint x: 126, endPoint y: 279, distance: 78.6
click at [126, 279] on ul "Both plans cover the same doctors and medications from your list ([PERSON_NAME]…" at bounding box center [139, 301] width 237 height 67
copy span "[MEDICAL_DATA]"
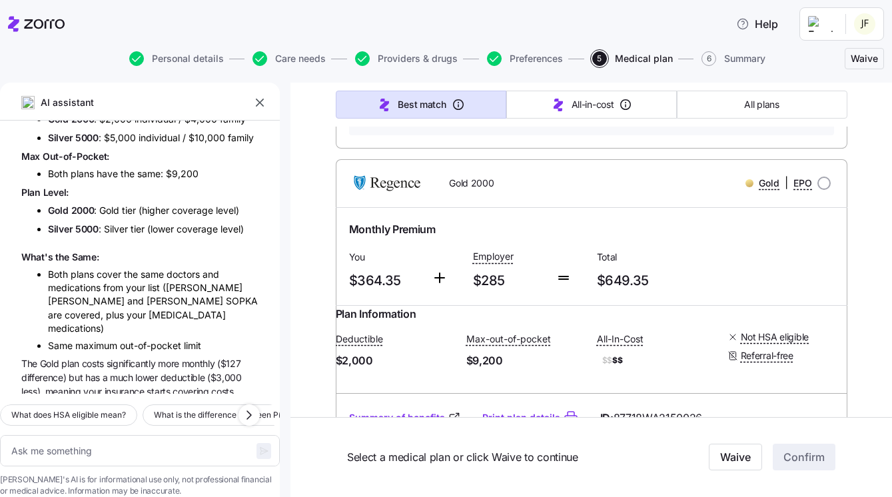
scroll to position [631, 0]
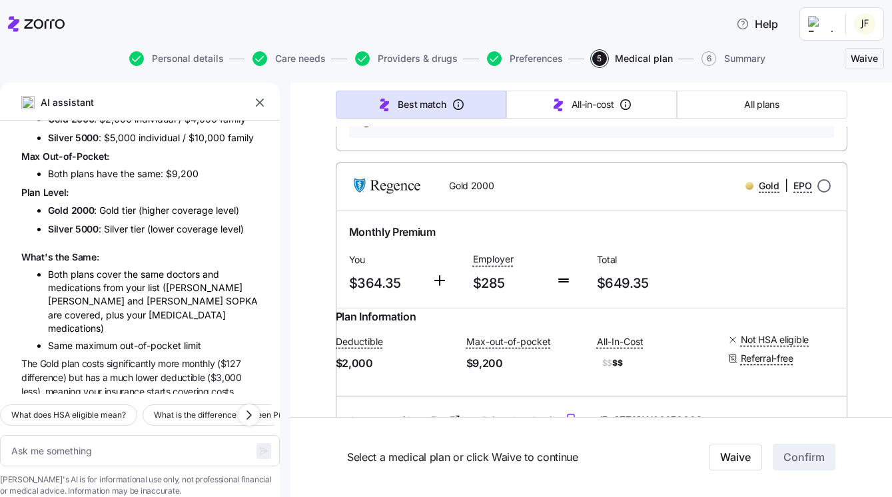
click at [823, 193] on input "radio" at bounding box center [823, 185] width 13 height 13
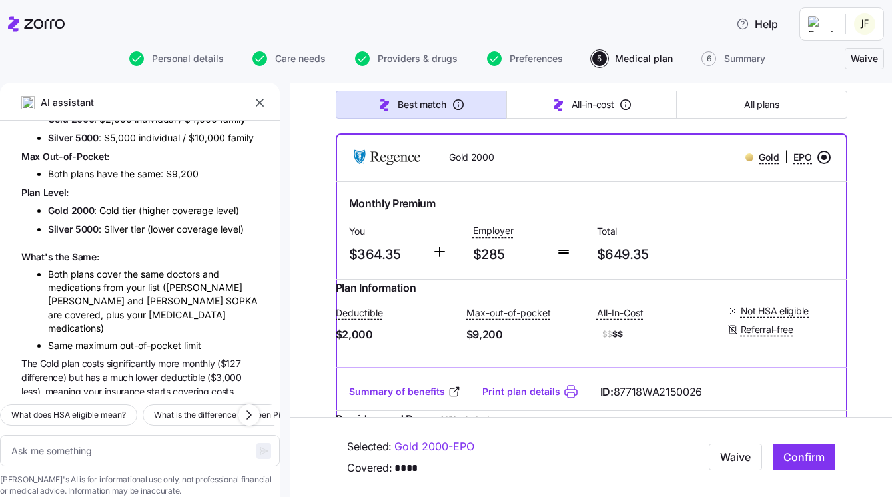
scroll to position [659, 0]
